Goal: Task Accomplishment & Management: Complete application form

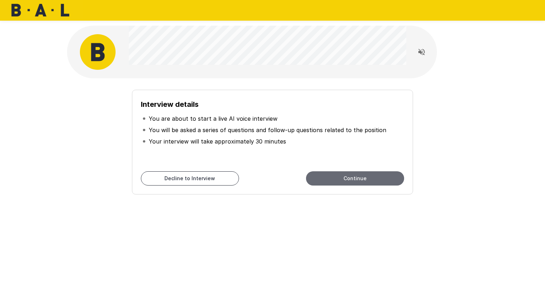
click at [381, 178] on button "Continue" at bounding box center [355, 178] width 98 height 14
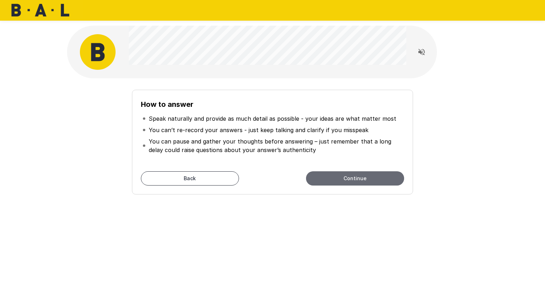
click at [355, 178] on button "Continue" at bounding box center [355, 178] width 98 height 14
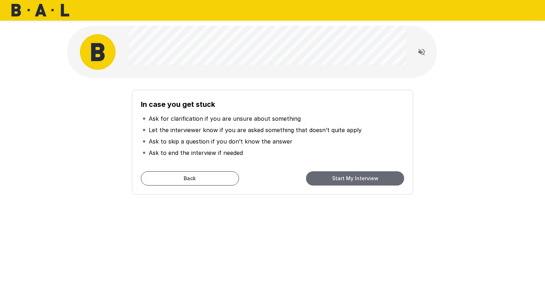
click at [355, 178] on button "Start My Interview" at bounding box center [355, 178] width 98 height 14
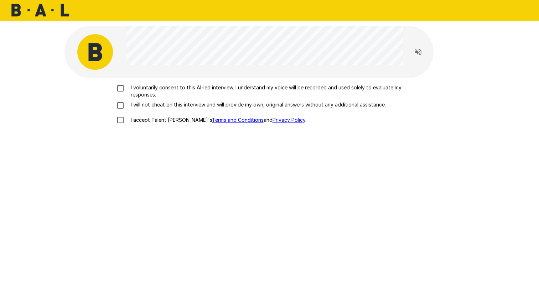
click at [128, 86] on p "I voluntarily consent to this AI-led interview. I understand my voice will be r…" at bounding box center [277, 91] width 299 height 14
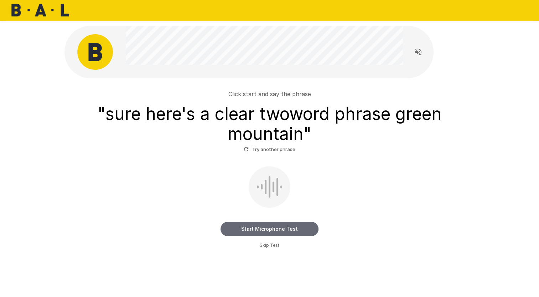
click at [260, 229] on button "Start Microphone Test" at bounding box center [270, 229] width 98 height 14
click at [285, 226] on button "Stop & Submit" at bounding box center [270, 229] width 98 height 14
click at [259, 229] on button "Start Microphone Test" at bounding box center [270, 229] width 98 height 14
click at [259, 229] on button "Stop & Submit" at bounding box center [270, 229] width 98 height 14
click at [261, 227] on button "Start Microphone Test" at bounding box center [270, 229] width 98 height 14
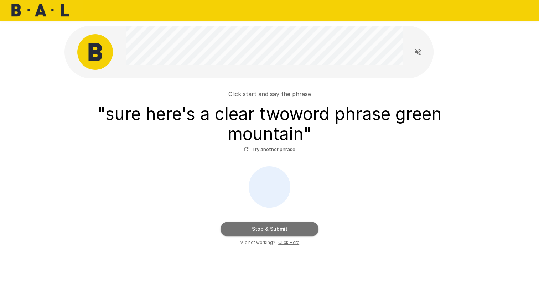
click at [260, 230] on button "Stop & Submit" at bounding box center [270, 229] width 98 height 14
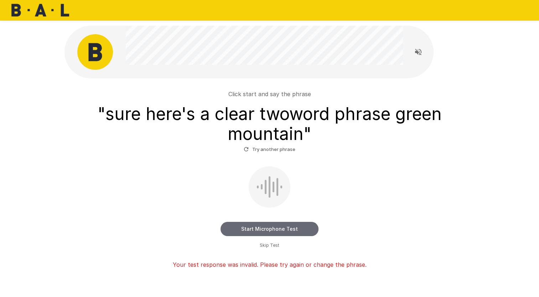
click at [257, 227] on button "Start Microphone Test" at bounding box center [270, 229] width 98 height 14
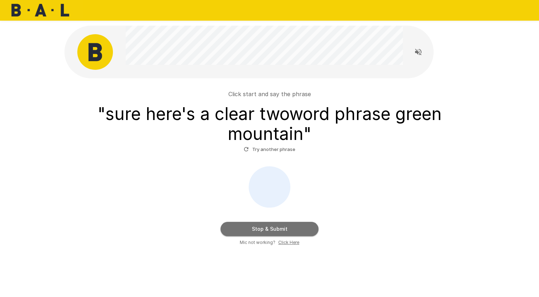
click at [257, 227] on button "Stop & Submit" at bounding box center [270, 229] width 98 height 14
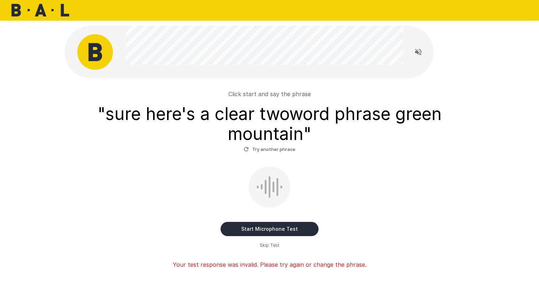
click at [264, 243] on span "Skip Test" at bounding box center [270, 245] width 20 height 7
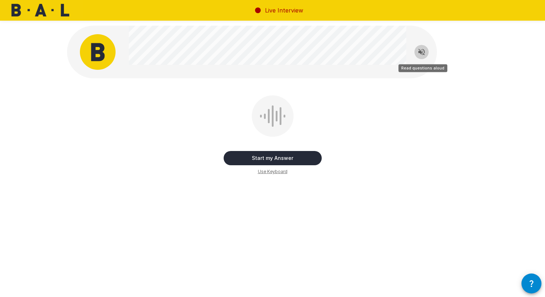
click at [423, 52] on icon "Read questions aloud" at bounding box center [421, 52] width 9 height 9
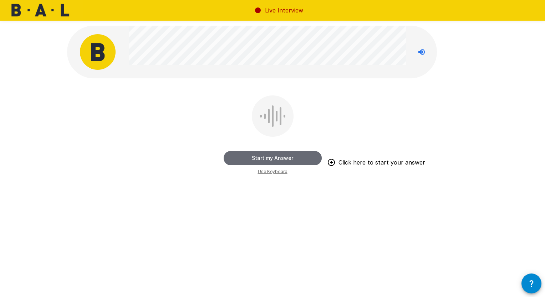
click at [269, 157] on button "Start my Answer" at bounding box center [272, 158] width 98 height 14
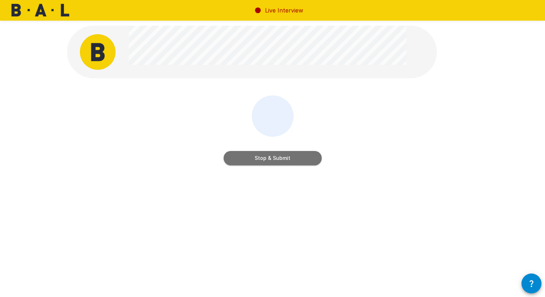
click at [263, 161] on button "Stop & Submit" at bounding box center [272, 158] width 98 height 14
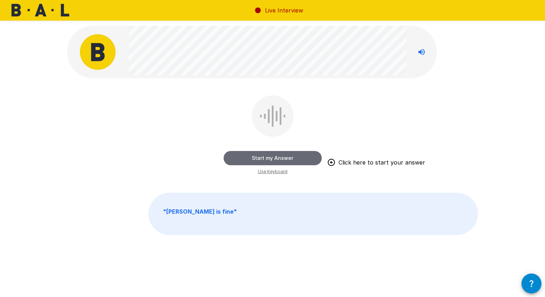
click at [282, 158] on button "Start my Answer" at bounding box center [272, 158] width 98 height 14
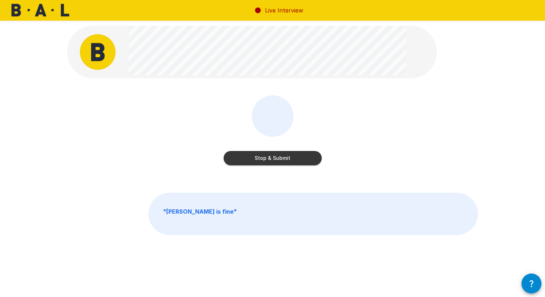
click at [304, 162] on button "Stop & Submit" at bounding box center [272, 158] width 98 height 14
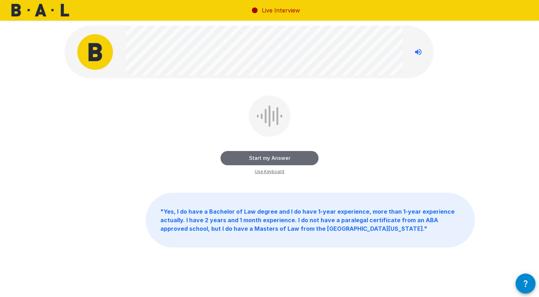
click at [269, 157] on button "Start my Answer" at bounding box center [270, 158] width 98 height 14
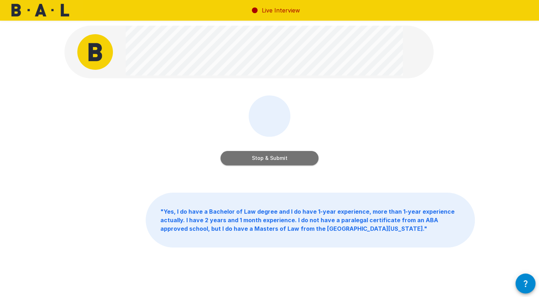
click at [294, 157] on button "Stop & Submit" at bounding box center [270, 158] width 98 height 14
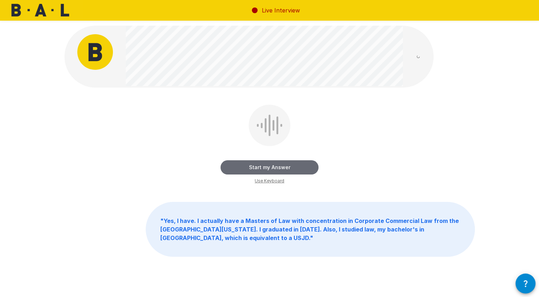
click at [293, 166] on button "Start my Answer" at bounding box center [270, 167] width 98 height 14
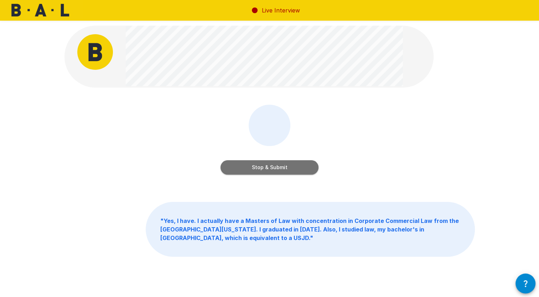
click at [264, 164] on button "Stop & Submit" at bounding box center [270, 167] width 98 height 14
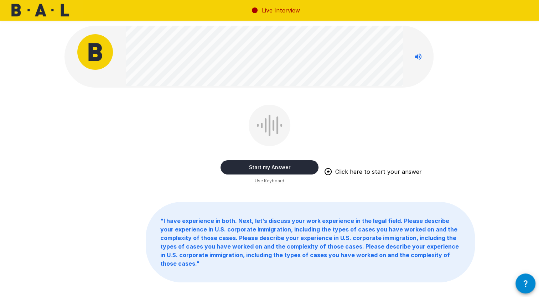
click at [288, 171] on button "Start my Answer" at bounding box center [270, 167] width 98 height 14
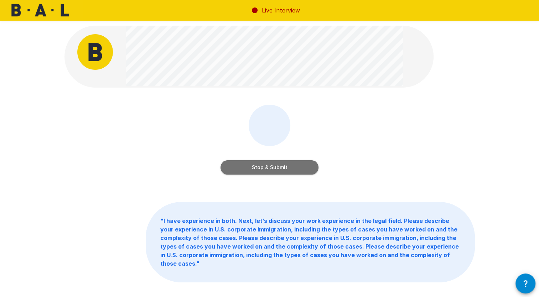
click at [286, 168] on button "Stop & Submit" at bounding box center [270, 167] width 98 height 14
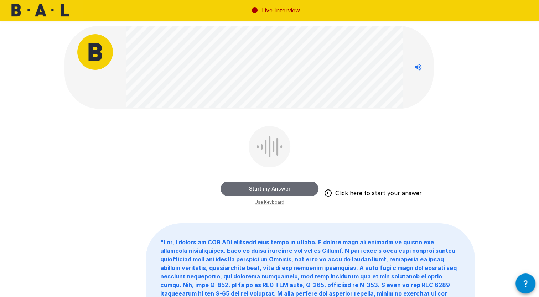
click at [276, 188] on button "Start my Answer" at bounding box center [270, 189] width 98 height 14
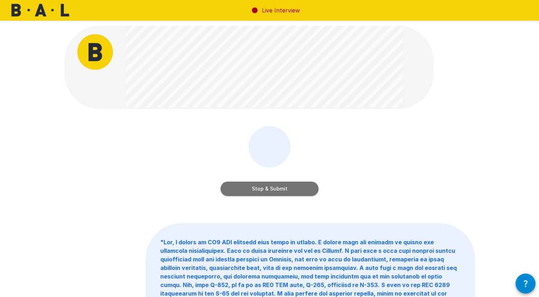
click at [270, 188] on button "Stop & Submit" at bounding box center [270, 189] width 98 height 14
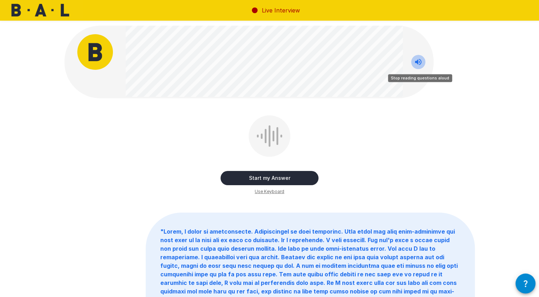
click at [418, 63] on icon "Stop reading questions aloud" at bounding box center [418, 62] width 6 height 6
click at [419, 61] on icon "Read questions aloud" at bounding box center [418, 62] width 6 height 6
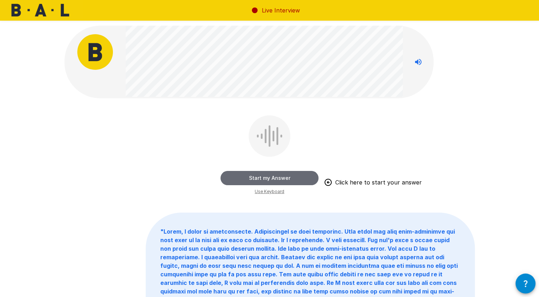
click at [273, 177] on button "Start my Answer" at bounding box center [270, 178] width 98 height 14
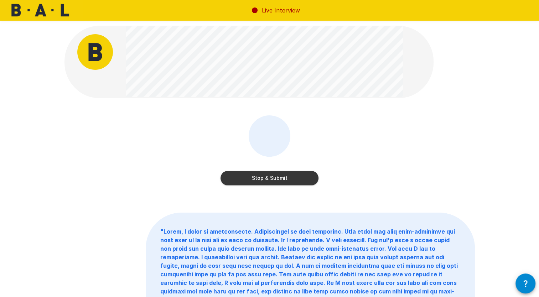
click at [253, 172] on button "Stop & Submit" at bounding box center [270, 178] width 98 height 14
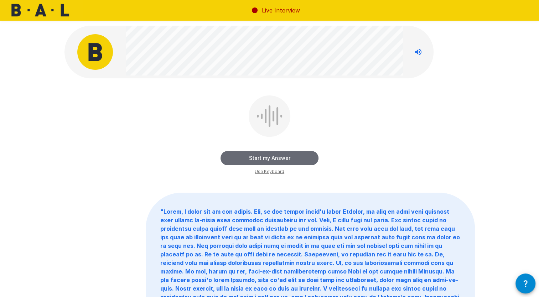
click at [261, 159] on button "Start my Answer" at bounding box center [270, 158] width 98 height 14
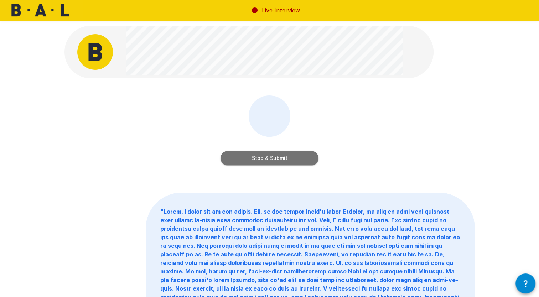
click at [261, 157] on button "Stop & Submit" at bounding box center [270, 158] width 98 height 14
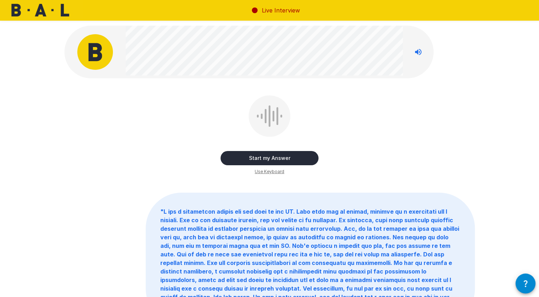
click at [284, 157] on button "Start my Answer" at bounding box center [270, 158] width 98 height 14
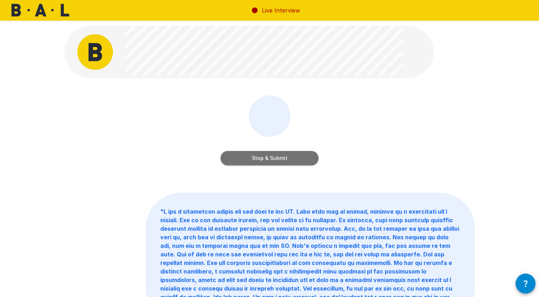
click at [247, 151] on button "Stop & Submit" at bounding box center [270, 158] width 98 height 14
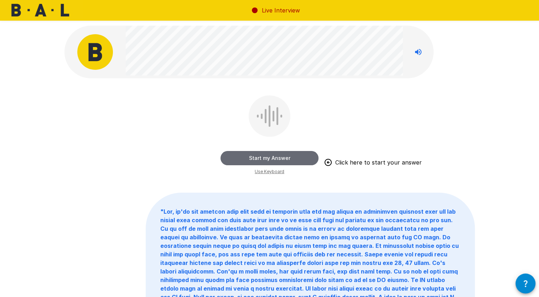
click at [262, 160] on button "Start my Answer" at bounding box center [270, 158] width 98 height 14
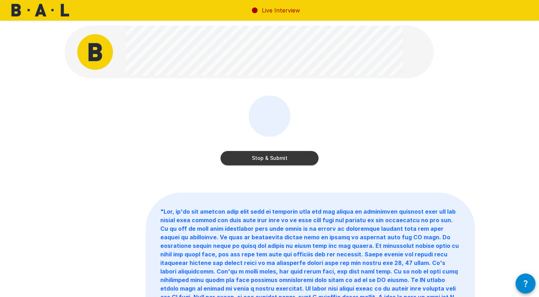
click at [308, 156] on button "Stop & Submit" at bounding box center [270, 158] width 98 height 14
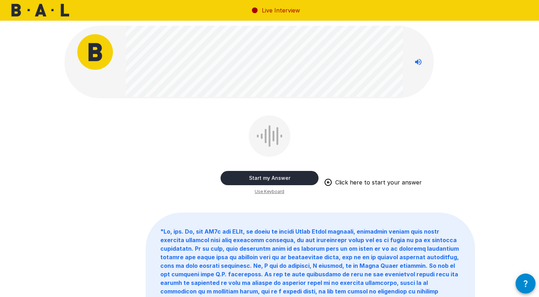
click at [267, 178] on button "Start my Answer" at bounding box center [270, 178] width 98 height 14
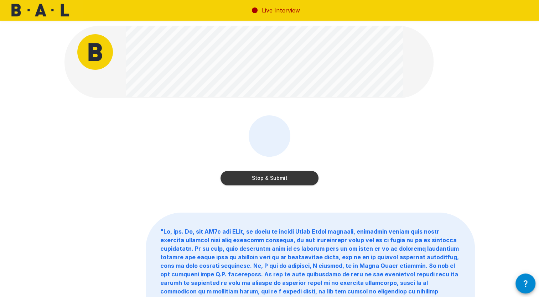
click at [246, 179] on button "Stop & Submit" at bounding box center [270, 178] width 98 height 14
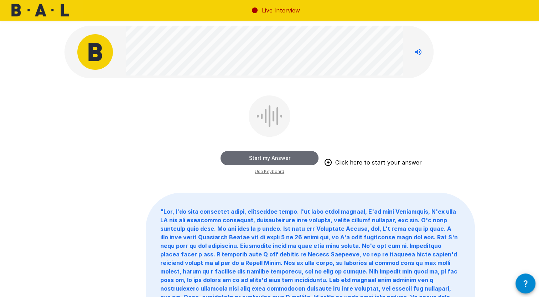
click at [299, 158] on button "Start my Answer" at bounding box center [270, 158] width 98 height 14
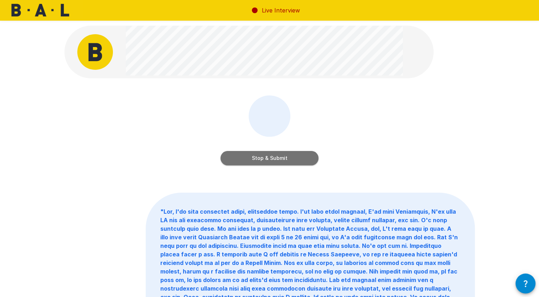
click at [282, 161] on button "Stop & Submit" at bounding box center [270, 158] width 98 height 14
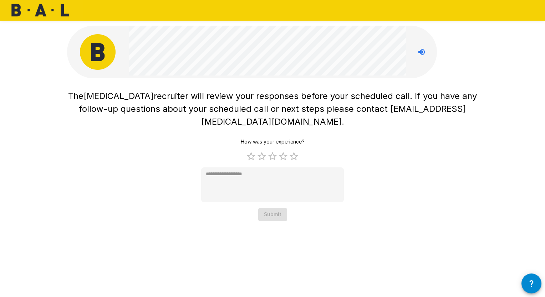
click at [100, 50] on img at bounding box center [98, 52] width 36 height 36
